Goal: Information Seeking & Learning: Learn about a topic

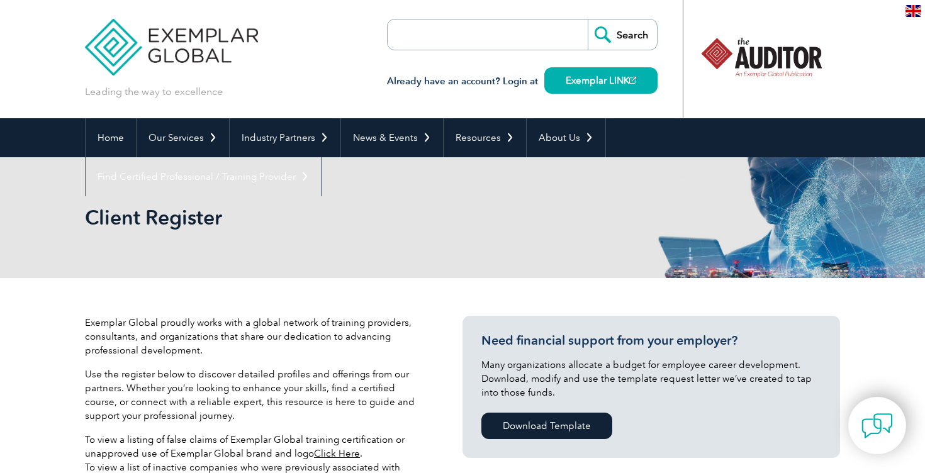
select select "[GEOGRAPHIC_DATA]"
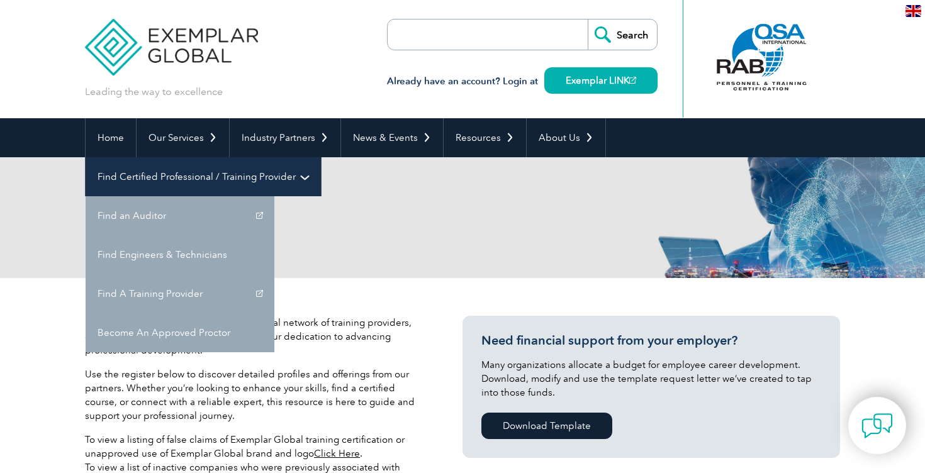
click at [321, 157] on link "Find Certified Professional / Training Provider" at bounding box center [203, 176] width 235 height 39
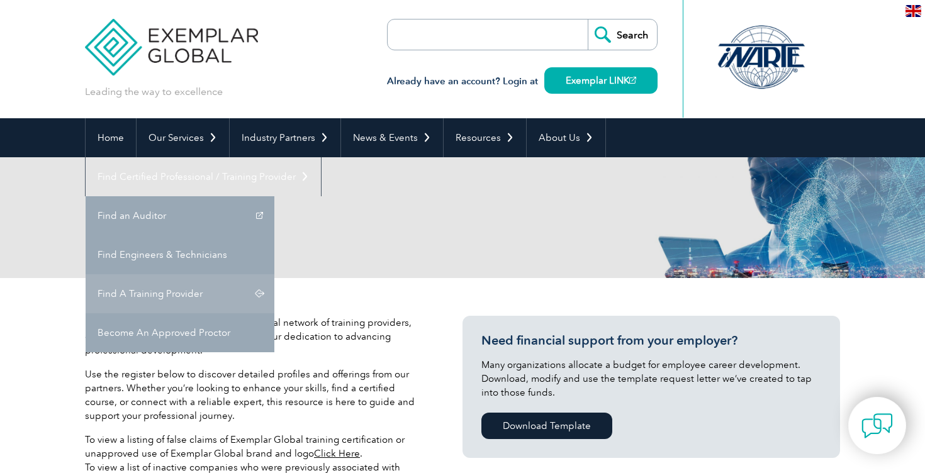
click at [274, 274] on link "Find A Training Provider" at bounding box center [180, 293] width 189 height 39
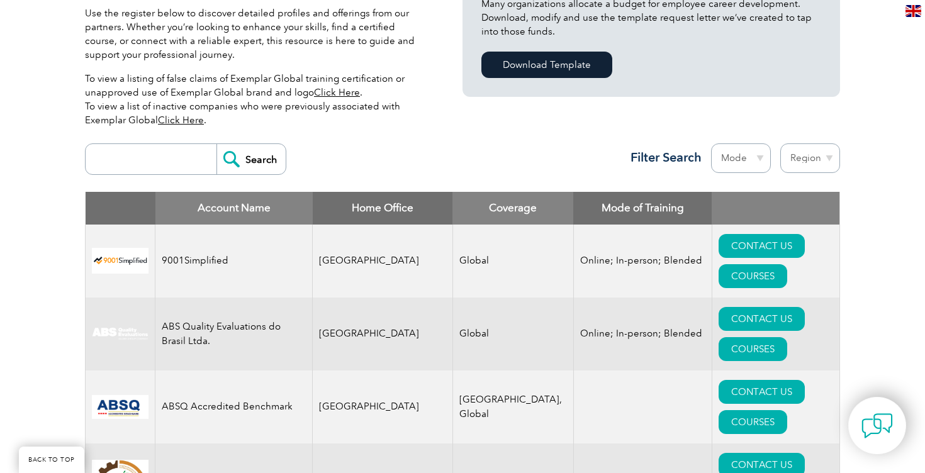
scroll to position [358, 0]
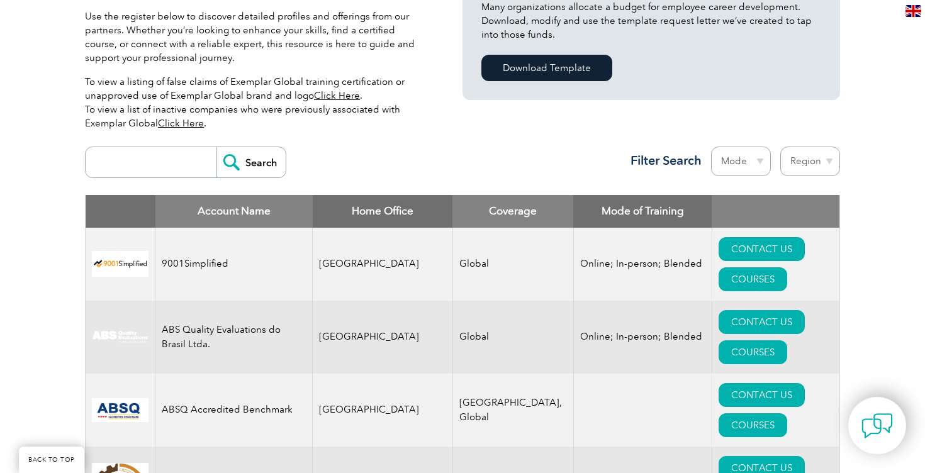
click at [817, 161] on select "Region [GEOGRAPHIC_DATA] [GEOGRAPHIC_DATA] [GEOGRAPHIC_DATA] [GEOGRAPHIC_DATA] …" at bounding box center [810, 162] width 60 height 30
select select "[GEOGRAPHIC_DATA]"
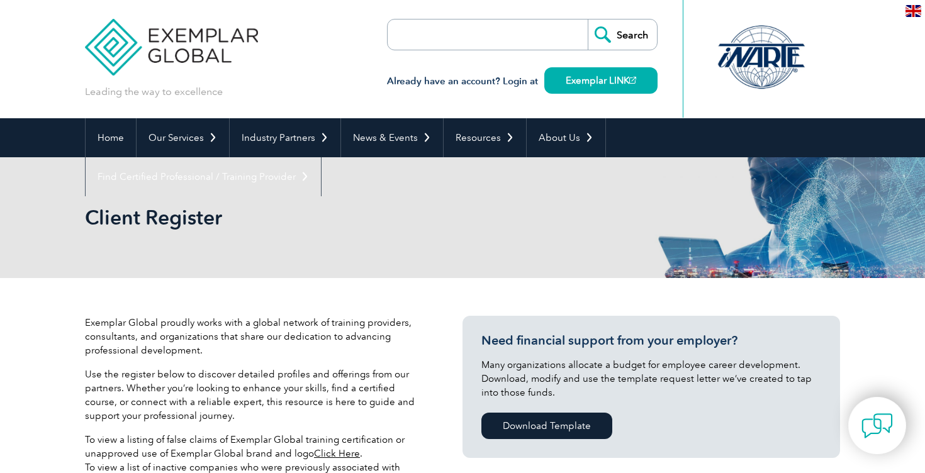
select select "[GEOGRAPHIC_DATA]"
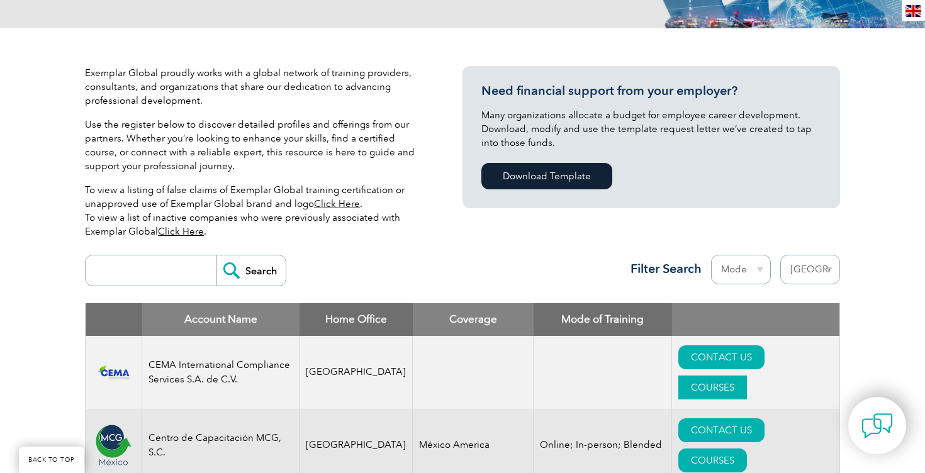
scroll to position [248, 0]
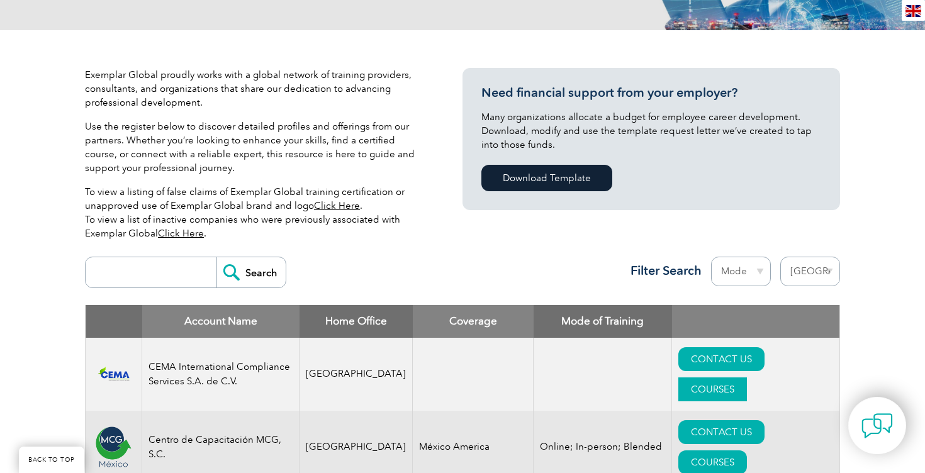
click at [747, 378] on link "COURSES" at bounding box center [712, 390] width 69 height 24
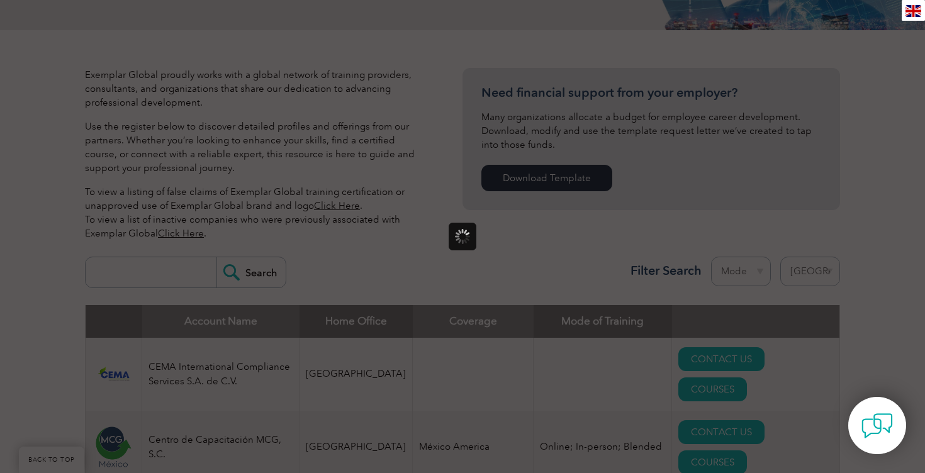
scroll to position [0, 0]
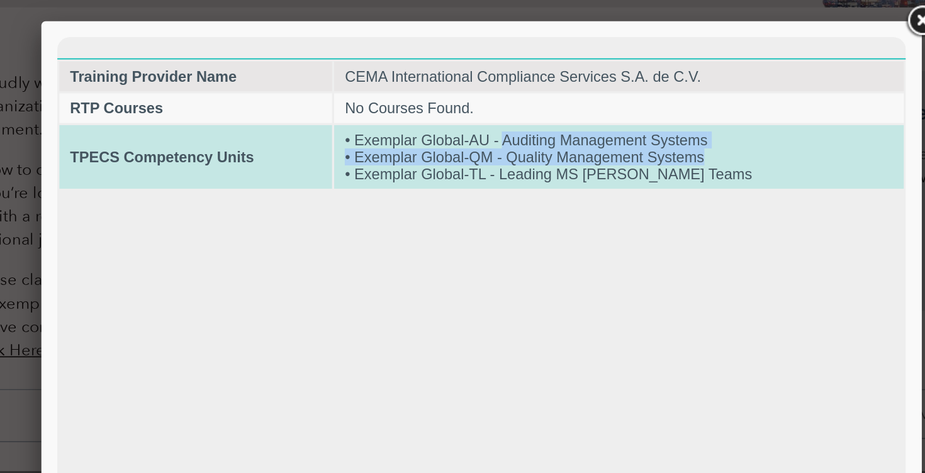
drag, startPoint x: 335, startPoint y: 99, endPoint x: 465, endPoint y: 105, distance: 130.4
click at [465, 105] on td "• Exemplar Global-AU - Auditing Management Systems • Exemplar Global-QM - Quali…" at bounding box center [390, 108] width 338 height 38
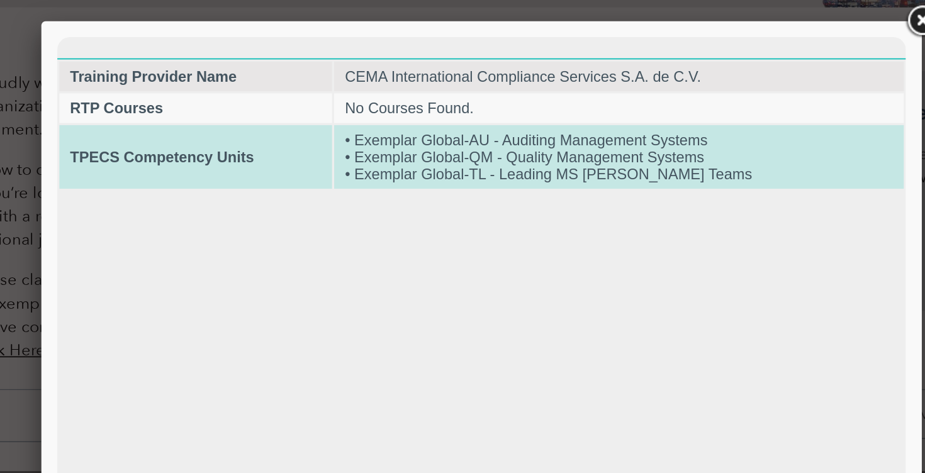
click at [354, 117] on td "• Exemplar Global-AU - Auditing Management Systems • Exemplar Global-QM - Quali…" at bounding box center [390, 108] width 338 height 38
drag, startPoint x: 335, startPoint y: 111, endPoint x: 459, endPoint y: 111, distance: 123.3
click at [459, 111] on td "• Exemplar Global-AU - Auditing Management Systems • Exemplar Global-QM - Quali…" at bounding box center [390, 108] width 338 height 38
drag, startPoint x: 332, startPoint y: 123, endPoint x: 435, endPoint y: 120, distance: 102.6
click at [435, 120] on td "• Exemplar Global-AU - Auditing Management Systems • Exemplar Global-QM - Quali…" at bounding box center [390, 108] width 338 height 38
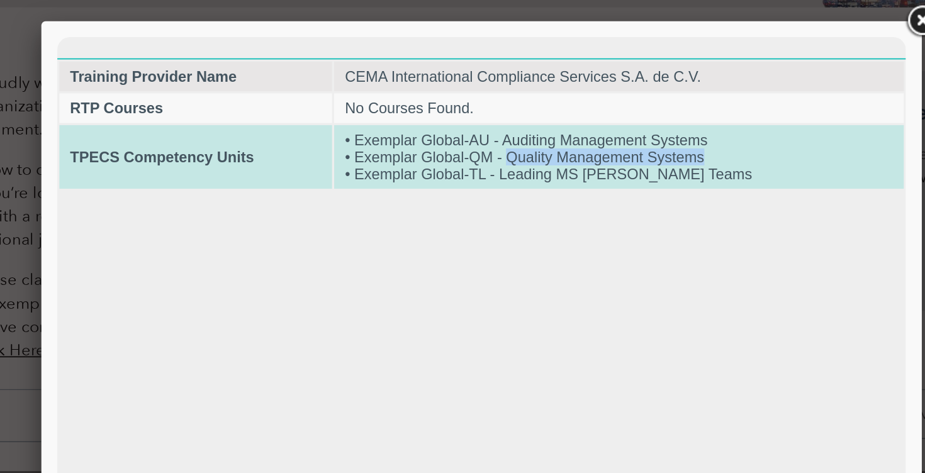
drag, startPoint x: 458, startPoint y: 110, endPoint x: 337, endPoint y: 108, distance: 120.8
click at [337, 108] on td "• Exemplar Global-AU - Auditing Management Systems • Exemplar Global-QM - Quali…" at bounding box center [390, 108] width 338 height 38
drag, startPoint x: 461, startPoint y: 99, endPoint x: 335, endPoint y: 96, distance: 125.9
click at [335, 96] on td "• Exemplar Global-AU - Auditing Management Systems • Exemplar Global-QM - Quali…" at bounding box center [390, 108] width 338 height 38
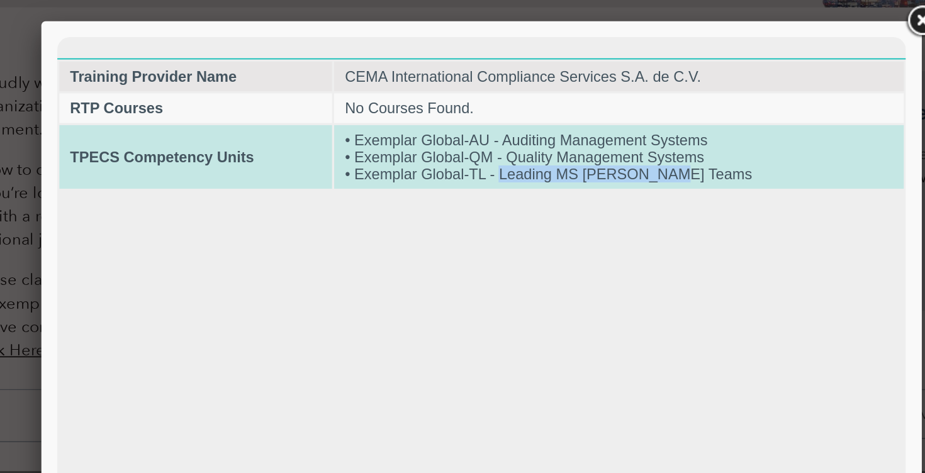
drag, startPoint x: 445, startPoint y: 124, endPoint x: 332, endPoint y: 121, distance: 112.7
click at [332, 121] on td "• Exemplar Global-AU - Auditing Management Systems • Exemplar Global-QM - Quali…" at bounding box center [390, 108] width 338 height 38
click at [432, 121] on td "• Exemplar Global-AU - Auditing Management Systems • Exemplar Global-QM - Quali…" at bounding box center [390, 108] width 338 height 38
drag, startPoint x: 432, startPoint y: 121, endPoint x: 245, endPoint y: 119, distance: 187.5
click at [245, 119] on td "• Exemplar Global-AU - Auditing Management Systems • Exemplar Global-QM - Quali…" at bounding box center [390, 108] width 338 height 38
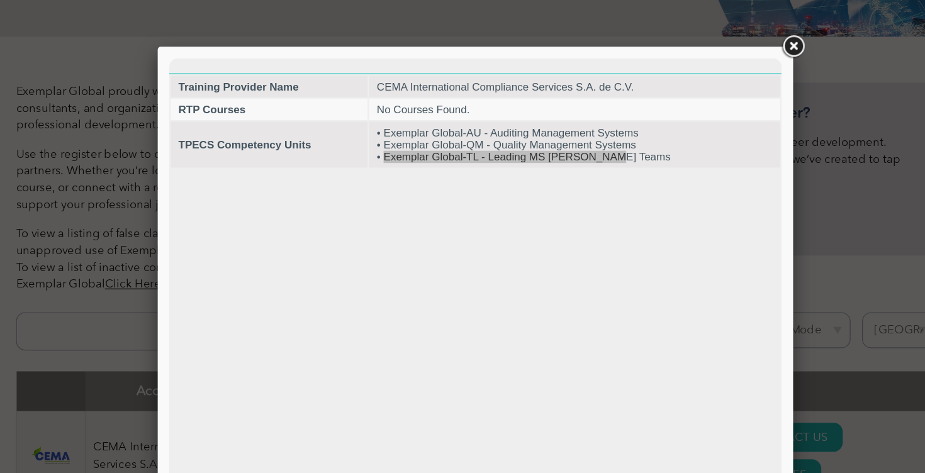
click at [727, 36] on link at bounding box center [723, 38] width 23 height 23
